Goal: Task Accomplishment & Management: Manage account settings

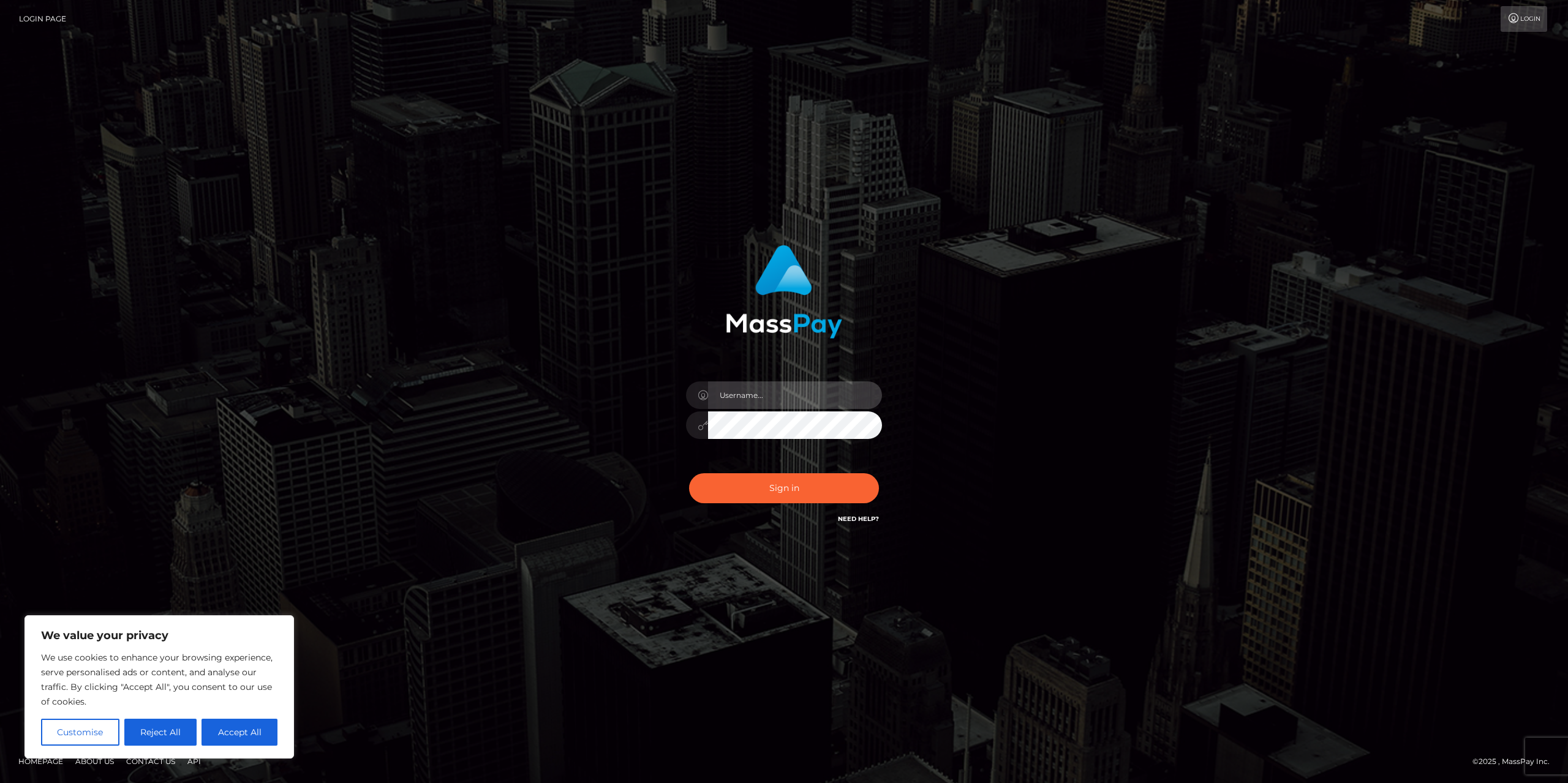
click at [777, 406] on input "text" at bounding box center [794, 395] width 174 height 28
type input "[EMAIL_ADDRESS][DOMAIN_NAME]"
click at [963, 394] on div "[EMAIL_ADDRESS][DOMAIN_NAME]" at bounding box center [784, 391] width 699 height 312
click at [833, 485] on button "Sign in" at bounding box center [784, 488] width 190 height 30
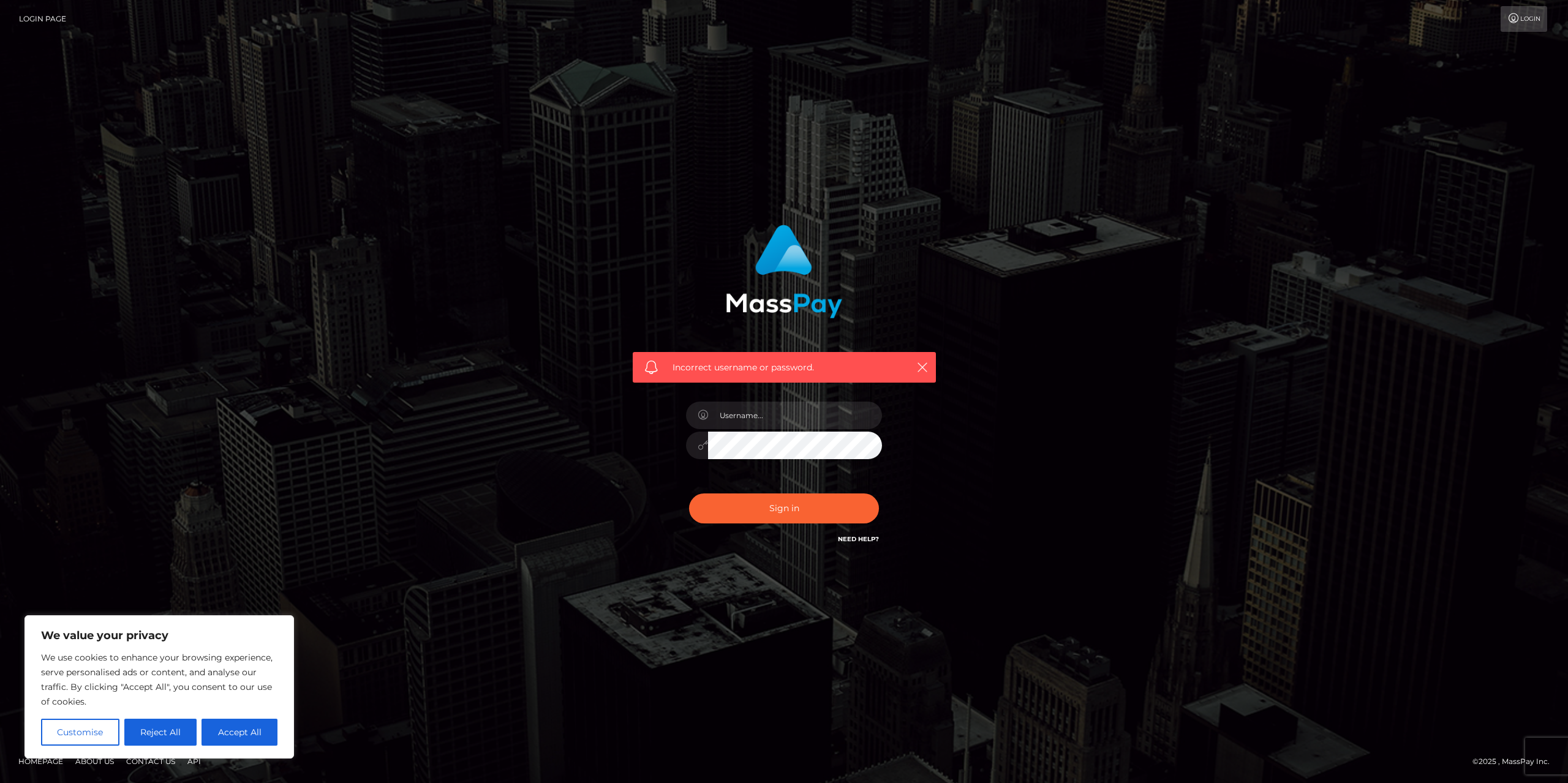
click at [1512, 14] on icon at bounding box center [1514, 18] width 13 height 10
